Goal: Navigation & Orientation: Find specific page/section

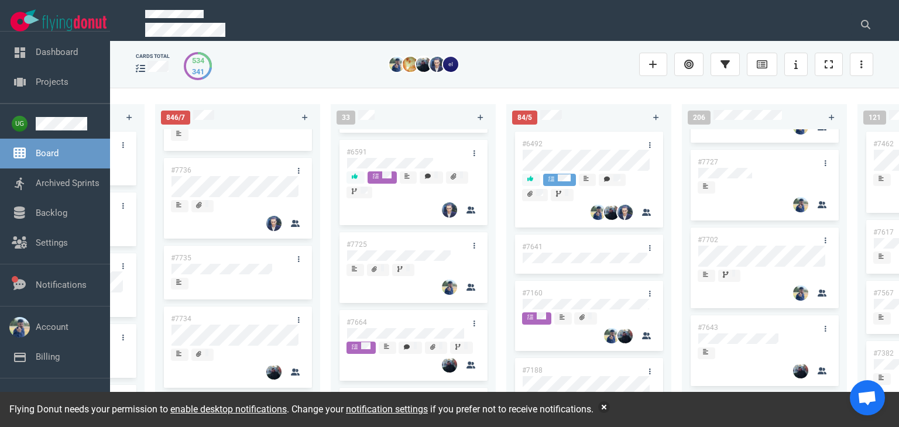
scroll to position [974, 0]
click at [405, 262] on div at bounding box center [413, 261] width 132 height 2
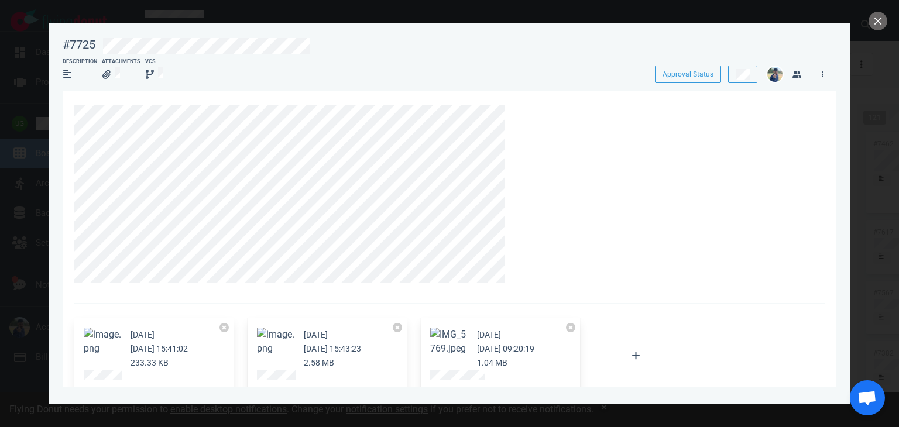
click at [71, 263] on section "[DATE] [DATE] 15:41:02 233.33 KB [DATE] [DATE] 15:43:23 2.58 MB [DATE] [DATE] 0…" at bounding box center [450, 410] width 774 height 638
click at [174, 283] on section "[DATE] [DATE] 15:41:02 233.33 KB [DATE] [DATE] 15:43:23 2.58 MB [DATE] [DATE] 0…" at bounding box center [450, 410] width 774 height 638
click at [513, 111] on icon at bounding box center [516, 112] width 7 height 7
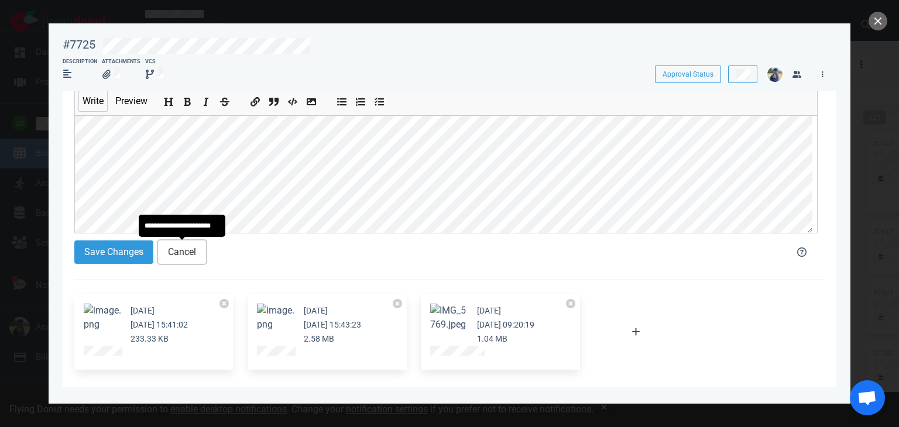
click at [180, 252] on button "Cancel" at bounding box center [182, 252] width 48 height 23
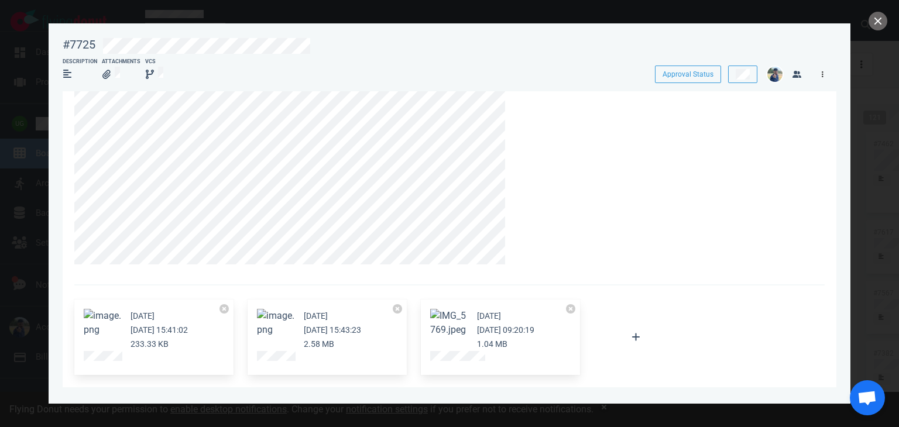
click at [828, 75] on link at bounding box center [822, 74] width 19 height 15
click at [746, 65] on div at bounding box center [739, 72] width 36 height 26
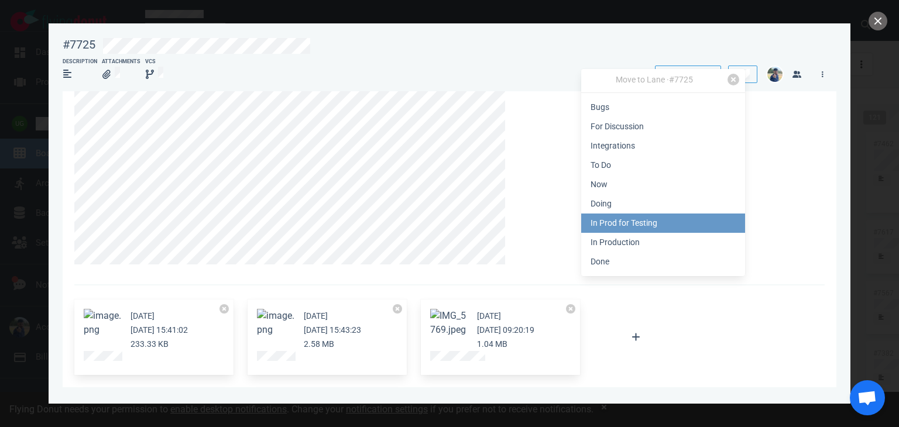
click at [639, 219] on link "In Prod for Testing" at bounding box center [663, 223] width 164 height 19
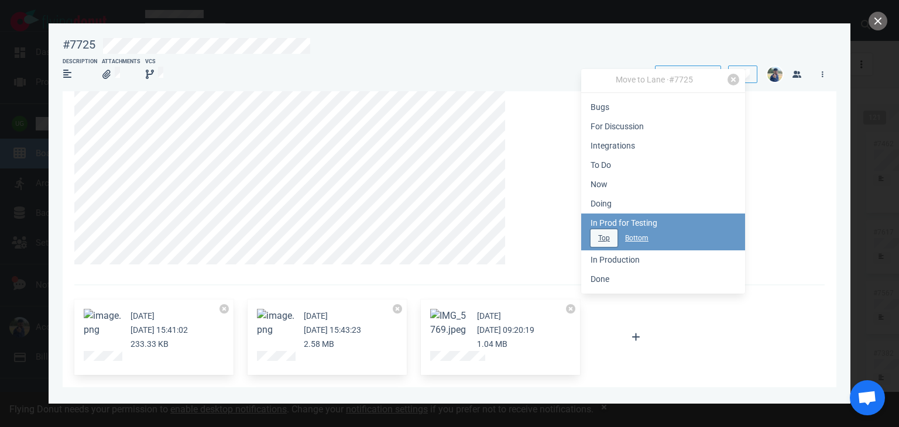
click at [599, 242] on button "Top" at bounding box center [604, 238] width 27 height 18
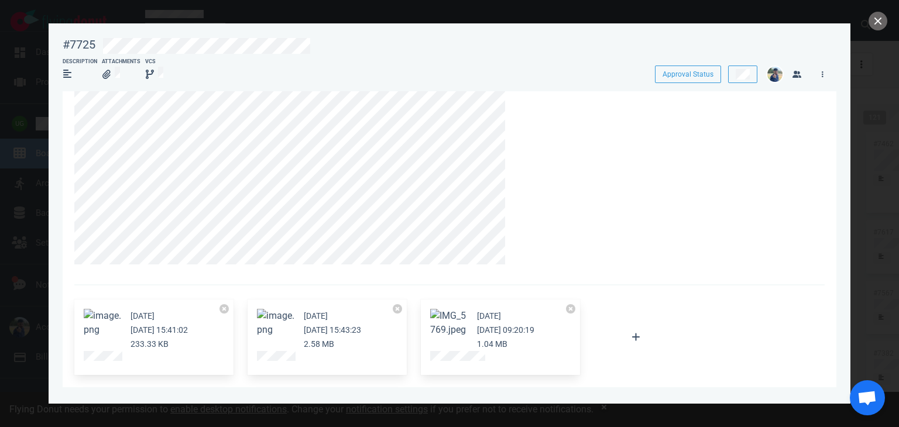
scroll to position [249, 0]
click at [885, 21] on button "close" at bounding box center [878, 21] width 19 height 19
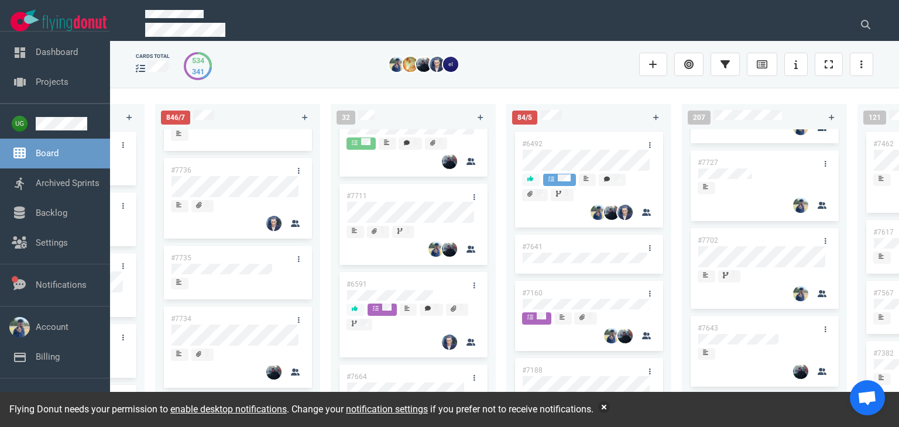
scroll to position [840, 0]
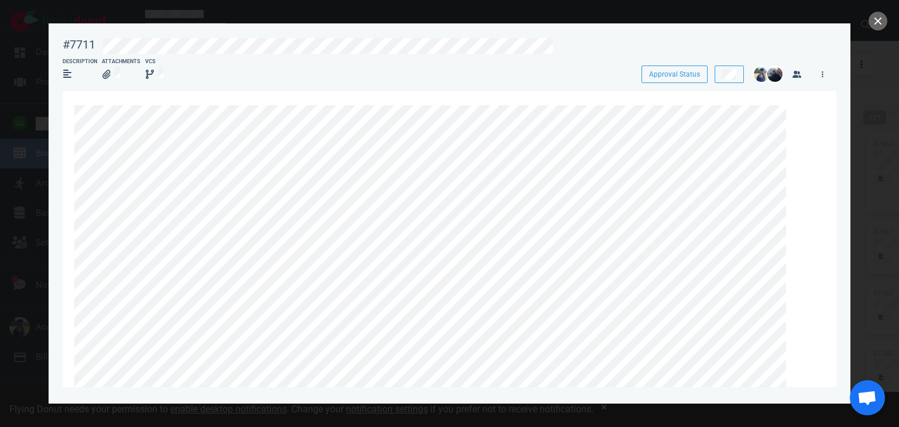
drag, startPoint x: 883, startPoint y: 22, endPoint x: 803, endPoint y: 8, distance: 80.9
click at [803, 8] on div at bounding box center [449, 213] width 899 height 427
click at [876, 20] on button "close" at bounding box center [878, 21] width 19 height 19
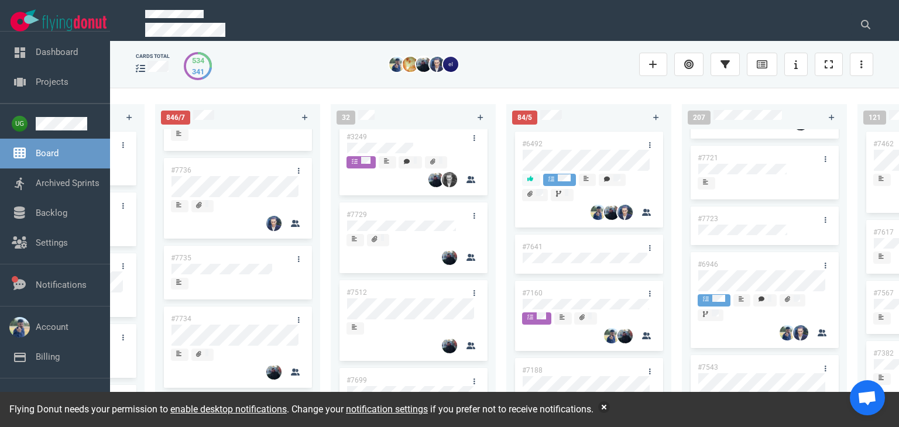
scroll to position [545, 0]
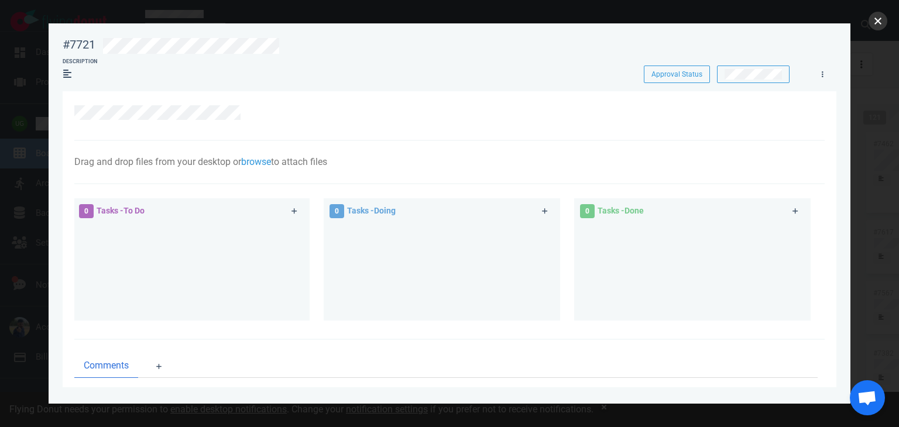
click at [874, 25] on button "close" at bounding box center [878, 21] width 19 height 19
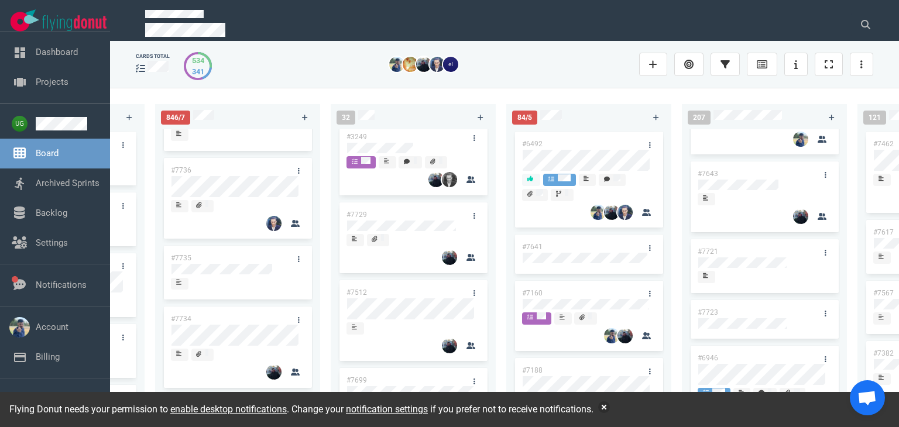
scroll to position [440, 0]
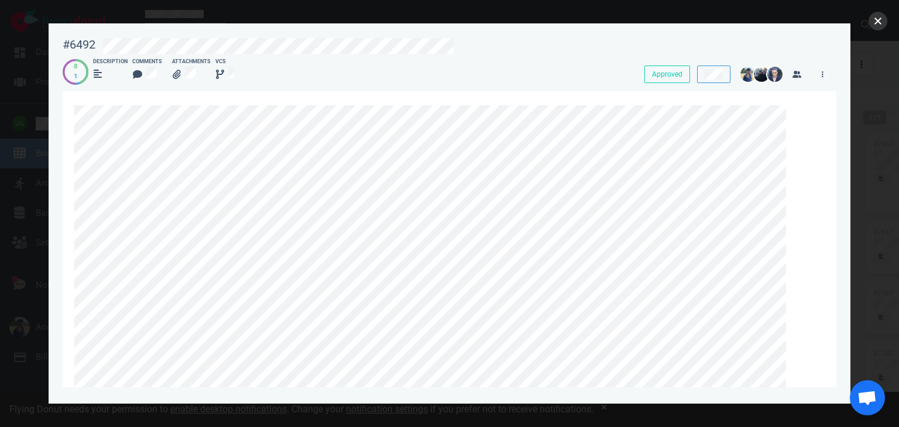
click at [878, 26] on button "close" at bounding box center [878, 21] width 19 height 19
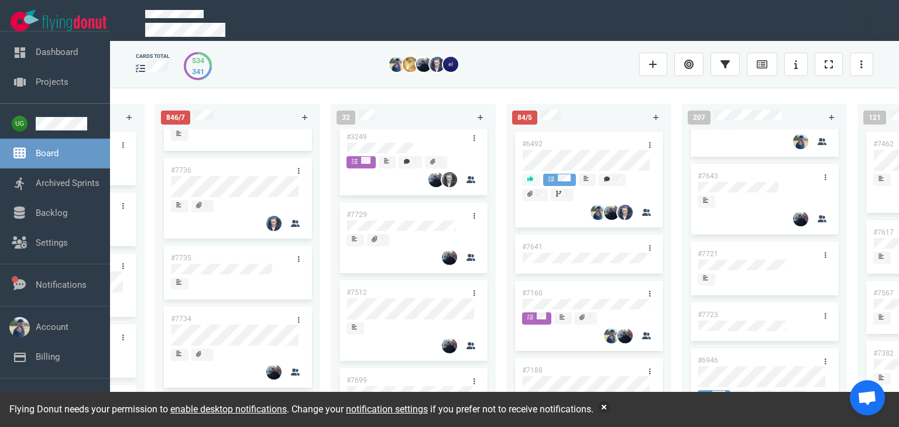
drag, startPoint x: 878, startPoint y: 26, endPoint x: 576, endPoint y: 143, distance: 323.9
click at [576, 143] on div "cards total [PHONE_NUMBER] #7563 #1948 #1674 #1617 #1660 #362 #4673 53 #7700 #7…" at bounding box center [504, 213] width 789 height 427
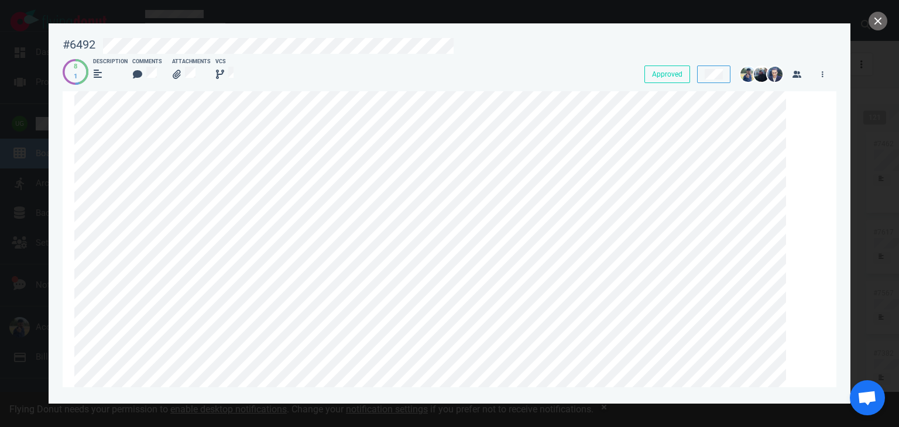
scroll to position [61, 0]
click at [877, 19] on button "close" at bounding box center [878, 21] width 19 height 19
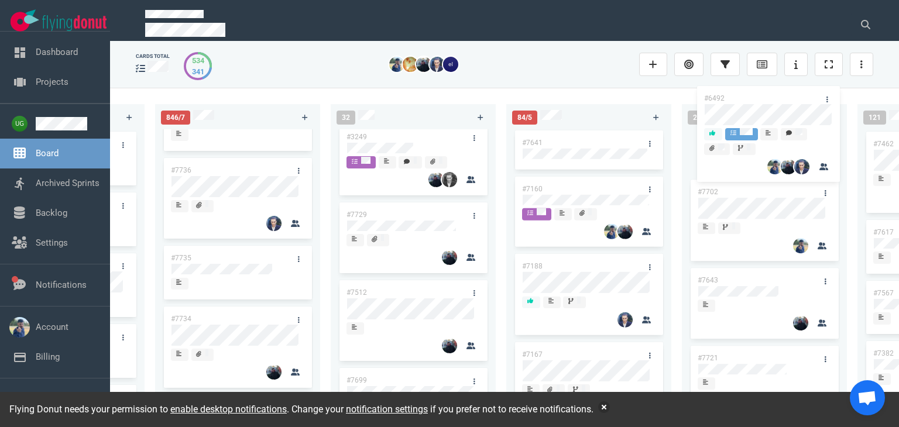
drag, startPoint x: 616, startPoint y: 142, endPoint x: 797, endPoint y: 98, distance: 186.1
click at [797, 98] on div "222 #7646 #7563 #1948 #1674 #1617 #1660 #362 #4673 53 #7700 #7696 #7633 #7625 #…" at bounding box center [504, 257] width 789 height 339
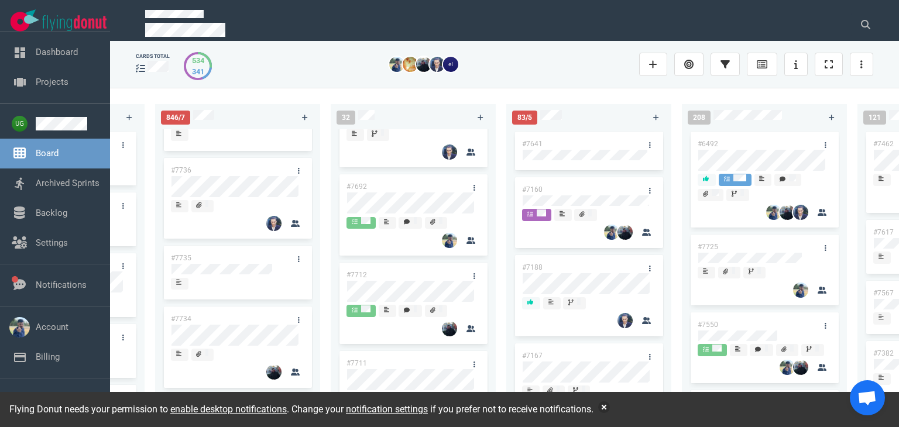
scroll to position [671, 0]
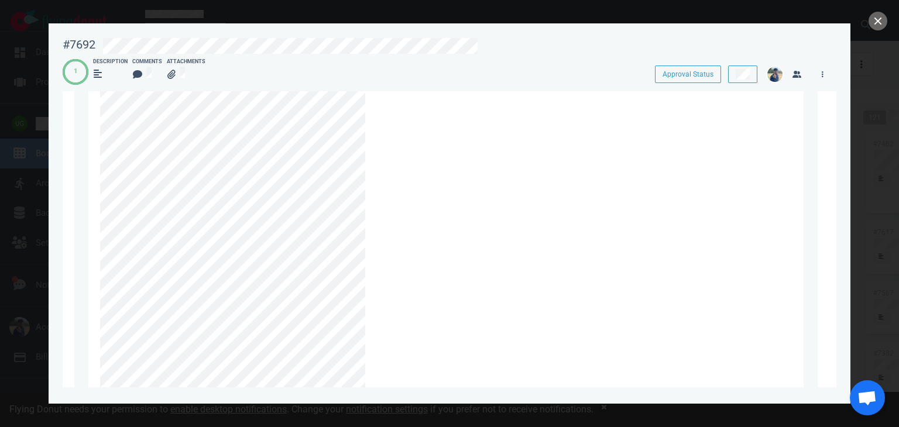
scroll to position [802, 0]
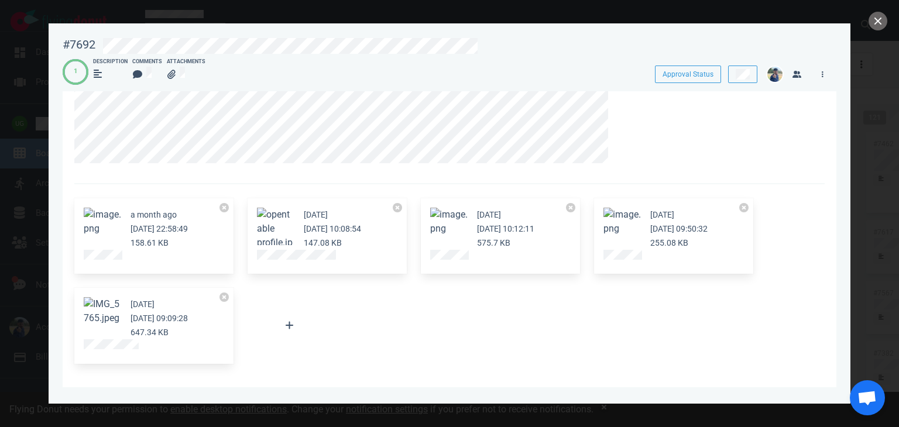
scroll to position [0, 0]
